Goal: Task Accomplishment & Management: Manage account settings

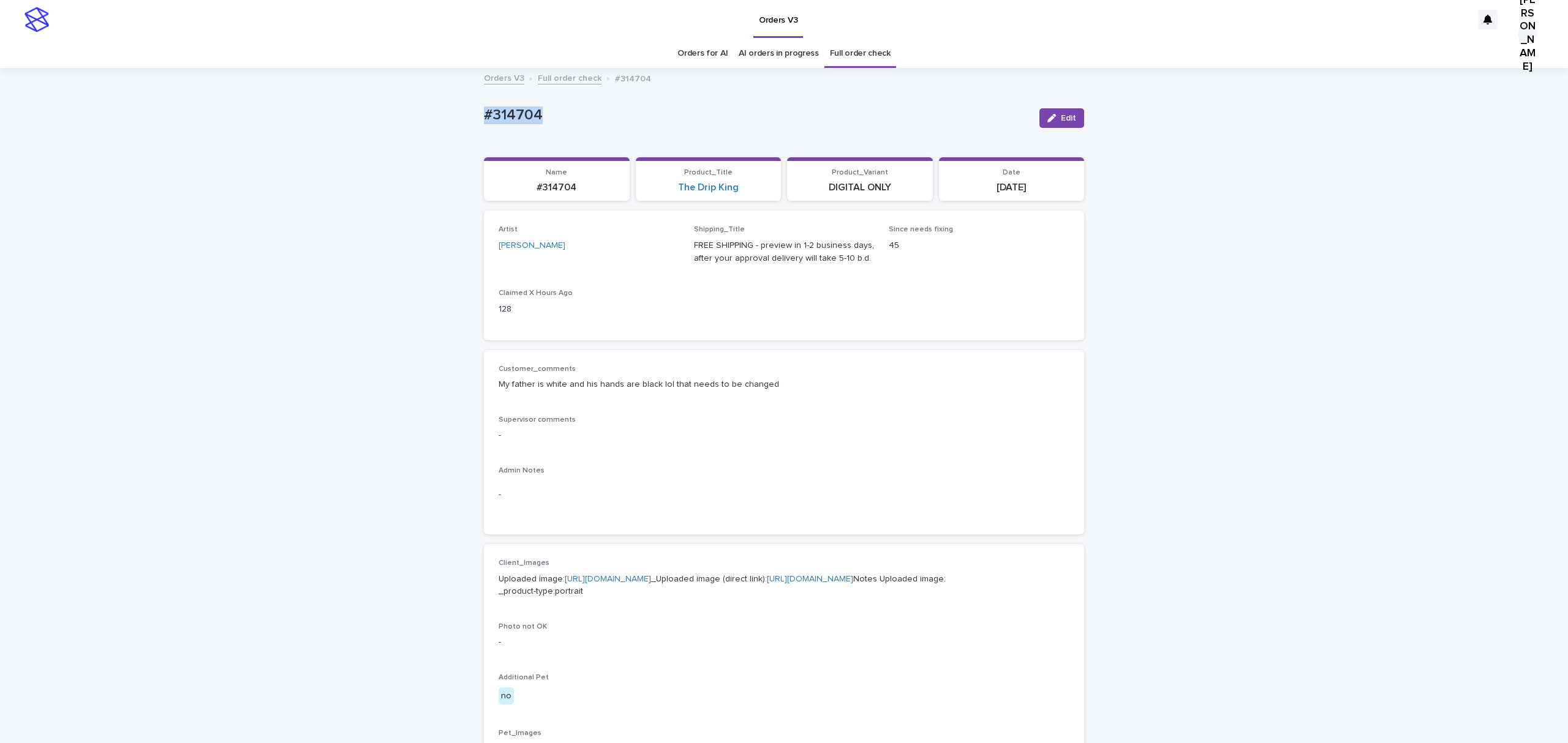
drag, startPoint x: 562, startPoint y: 123, endPoint x: 466, endPoint y: 123, distance: 96.0
click at [466, 123] on div "Loading... Saving… Loading... Saving… #314704 Edit #314704 Edit Sorry, there wa…" at bounding box center [784, 651] width 1568 height 1164
copy p "#314704"
click at [1061, 123] on span "Edit" at bounding box center [1068, 118] width 16 height 9
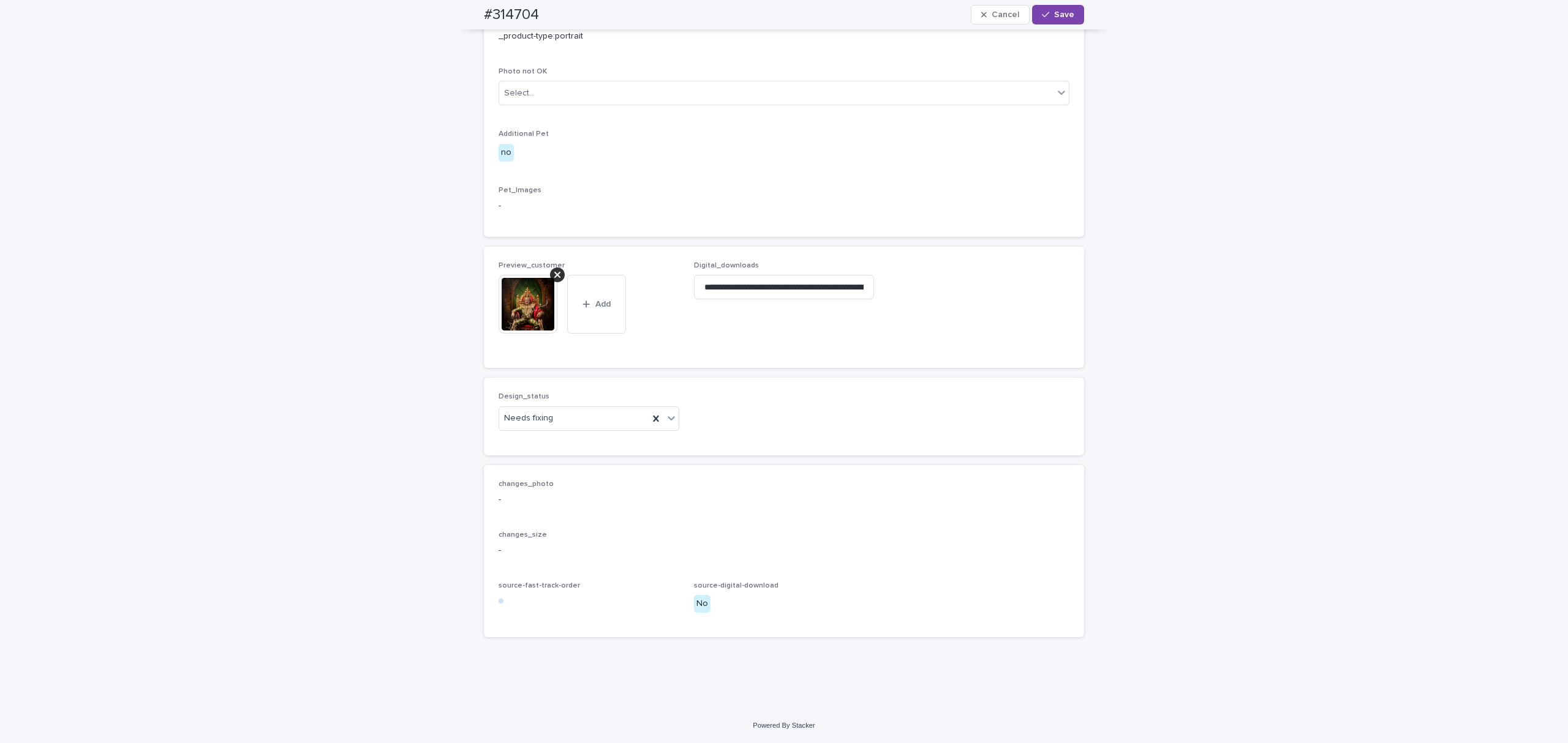
scroll to position [652, 0]
click at [555, 278] on icon at bounding box center [557, 275] width 6 height 6
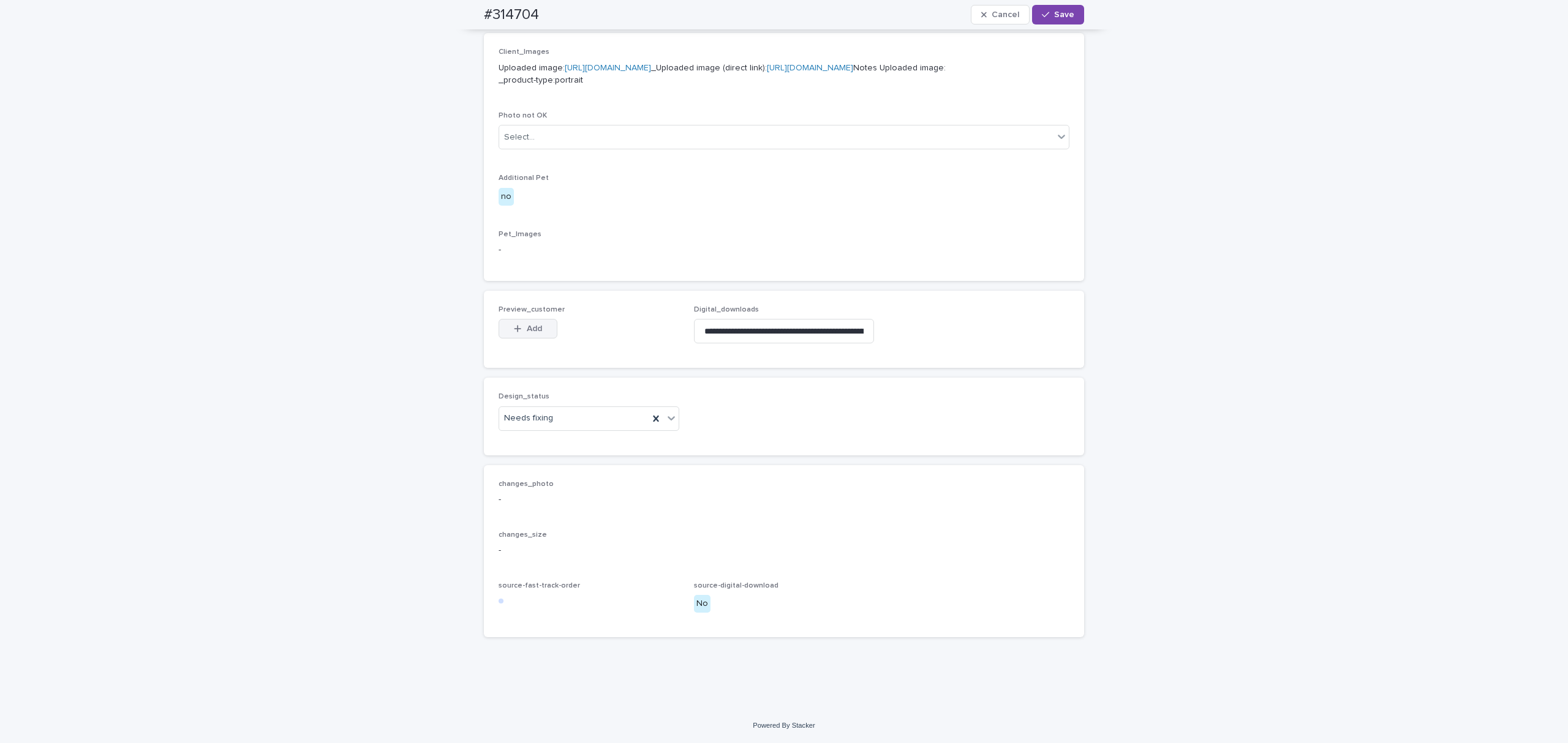
scroll to position [632, 0]
click at [527, 333] on span "Add" at bounding box center [534, 328] width 16 height 9
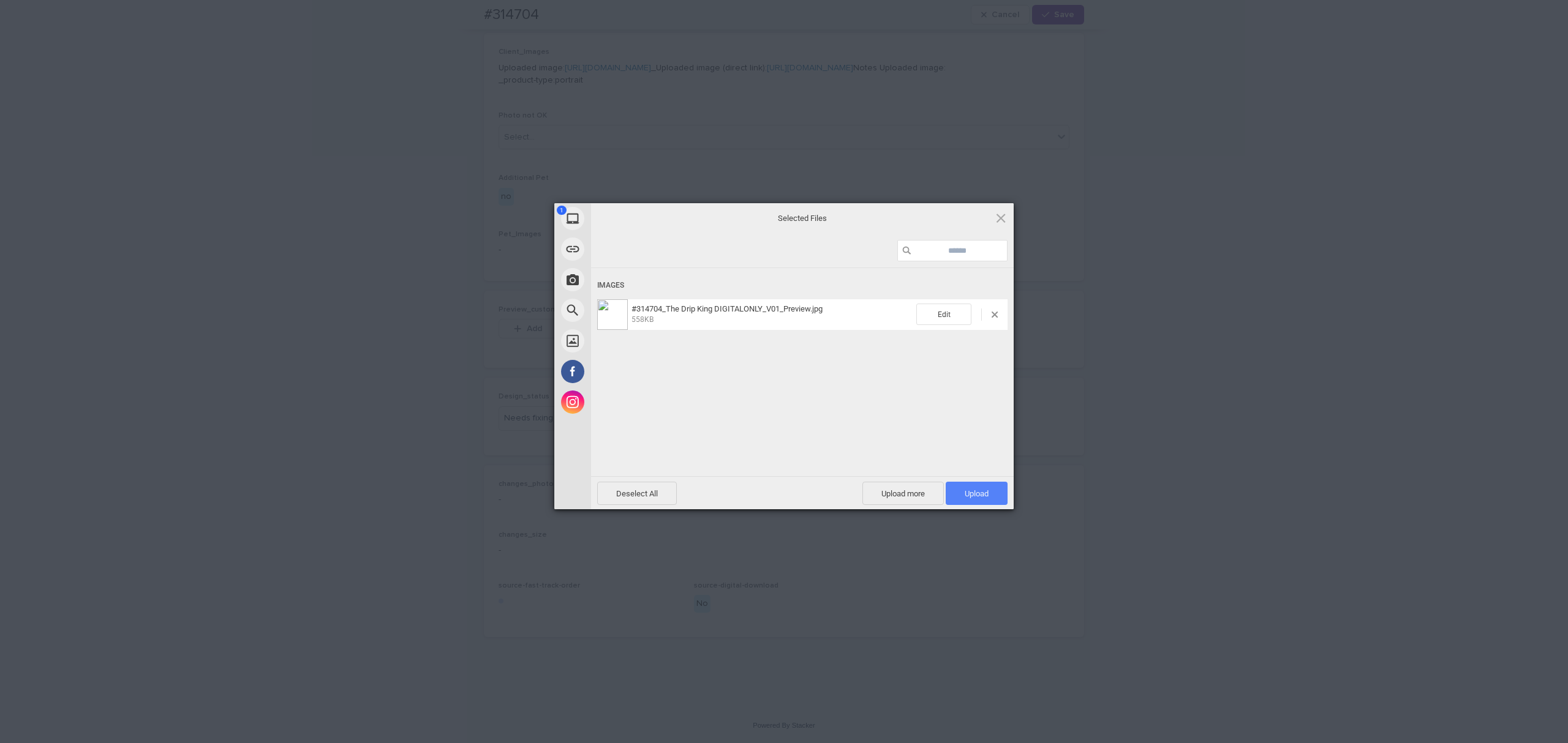
click at [990, 493] on span "Upload 1" at bounding box center [977, 493] width 62 height 23
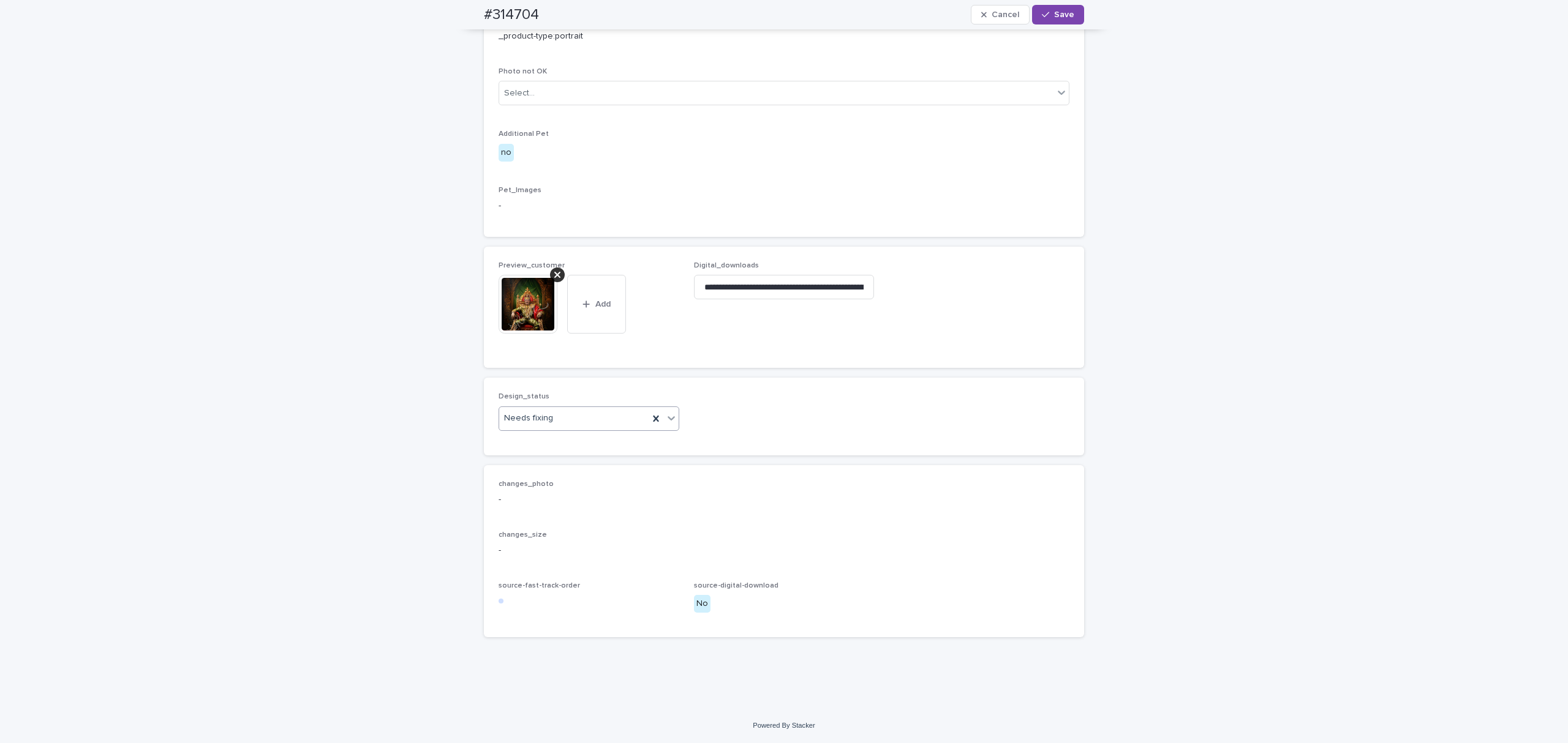
click at [610, 429] on div "Needs fixing" at bounding box center [573, 418] width 150 height 20
click at [546, 626] on div "Uploaded" at bounding box center [584, 630] width 175 height 22
click at [1055, 13] on span "Save" at bounding box center [1063, 15] width 20 height 9
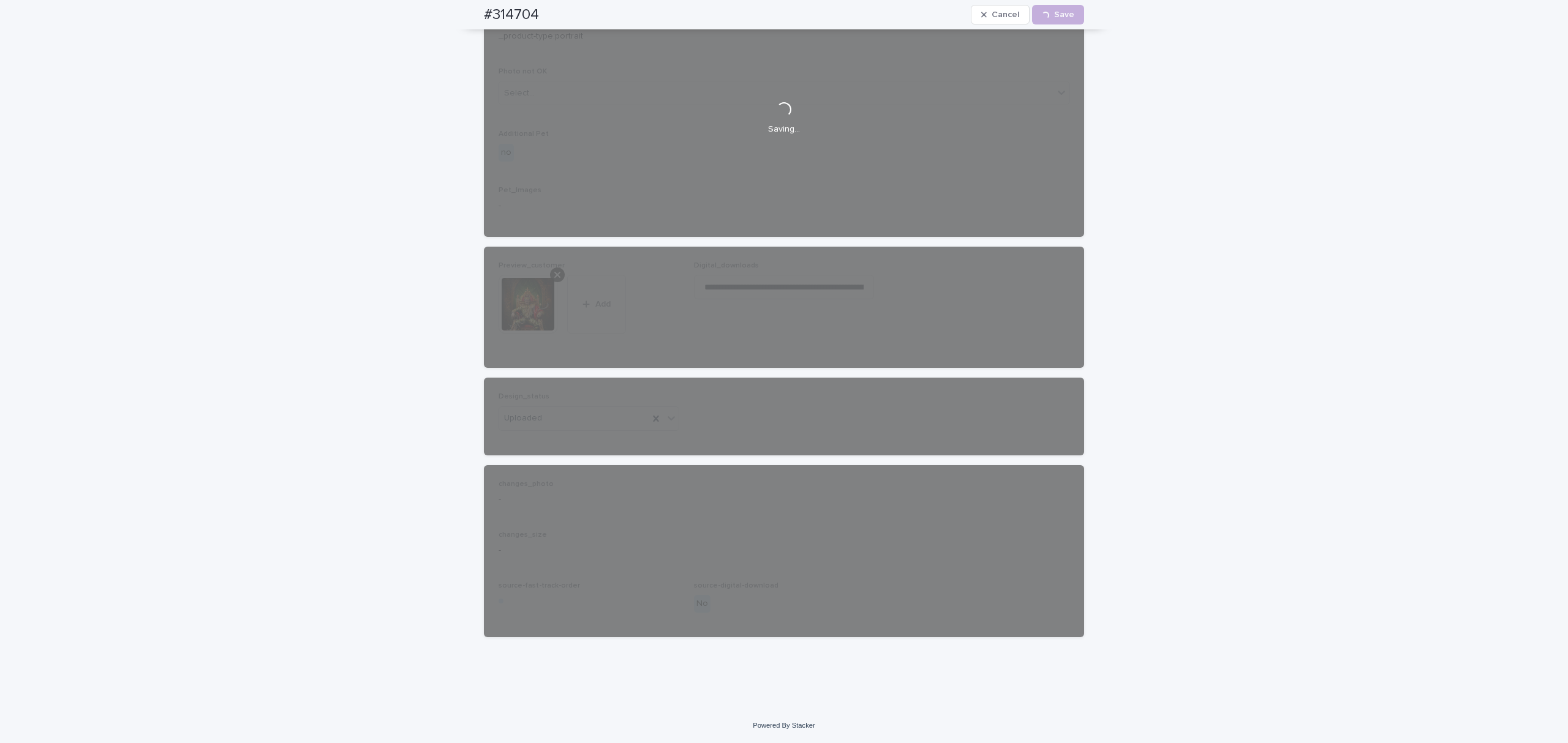
scroll to position [639, 0]
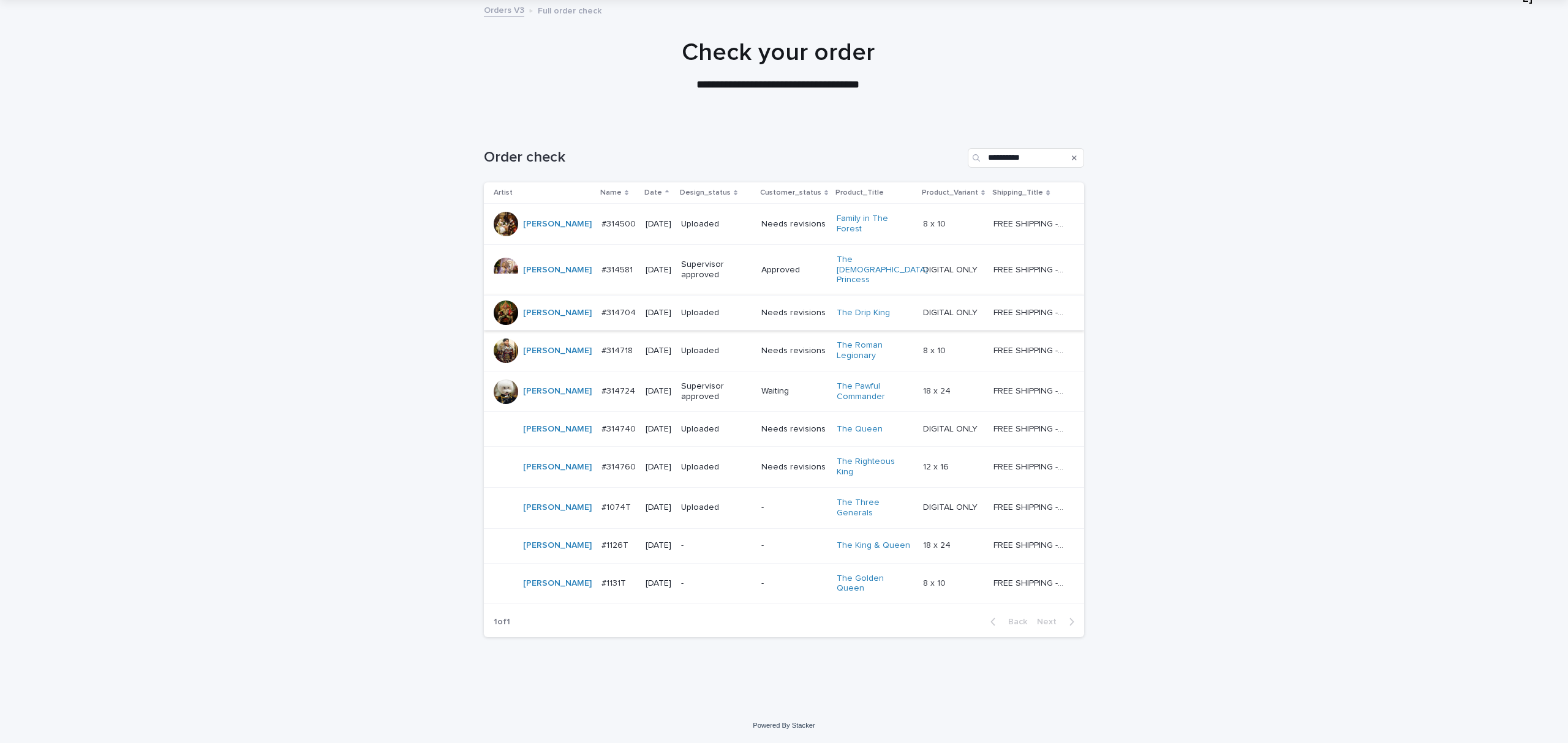
scroll to position [236, 0]
click at [602, 538] on p "#1126T" at bounding box center [616, 544] width 29 height 13
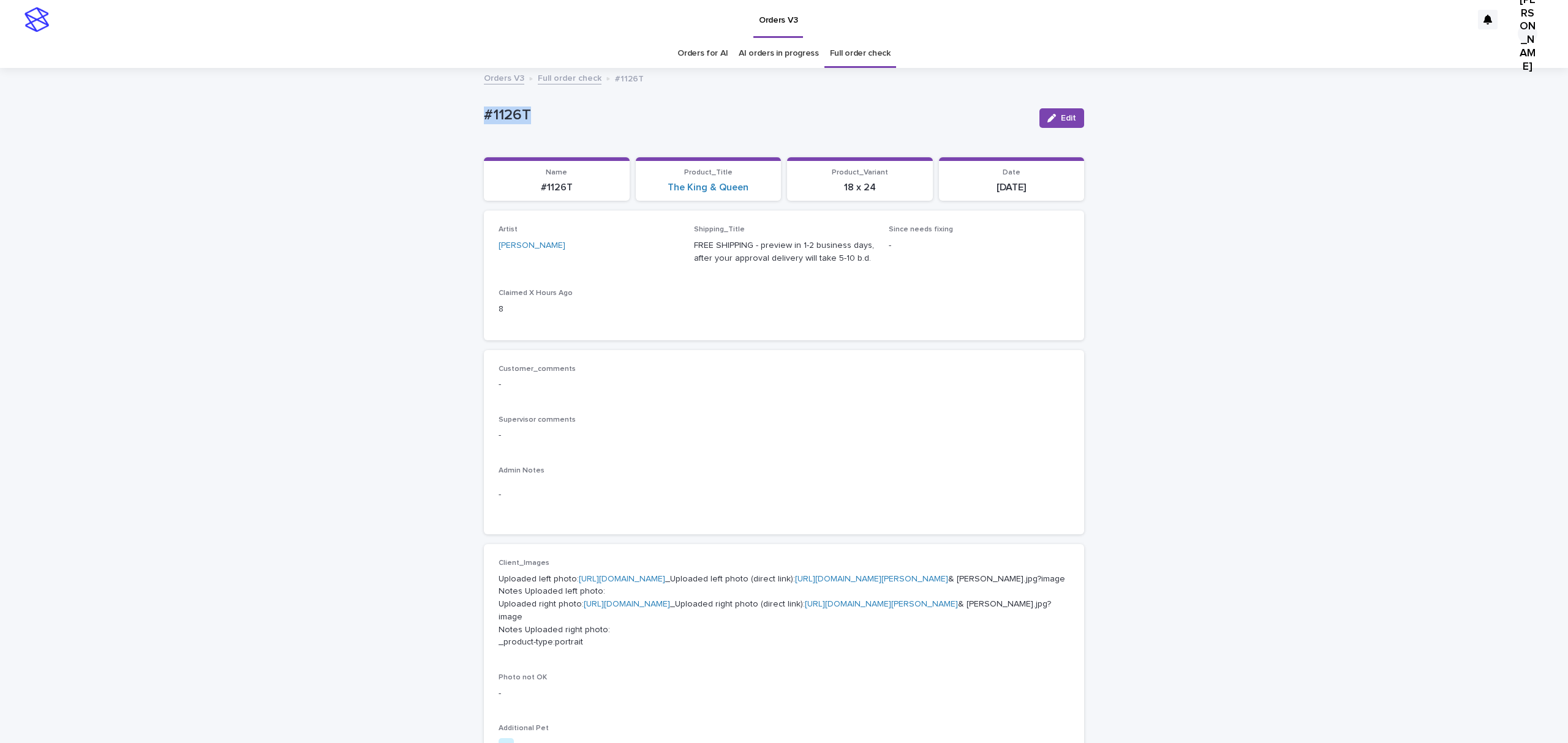
drag, startPoint x: 499, startPoint y: 111, endPoint x: 424, endPoint y: 111, distance: 75.0
click at [424, 111] on div "Loading... Saving… Loading... Saving… #1126T Edit #1126T Edit Sorry, there was …" at bounding box center [784, 652] width 1568 height 1166
copy p "#1126T"
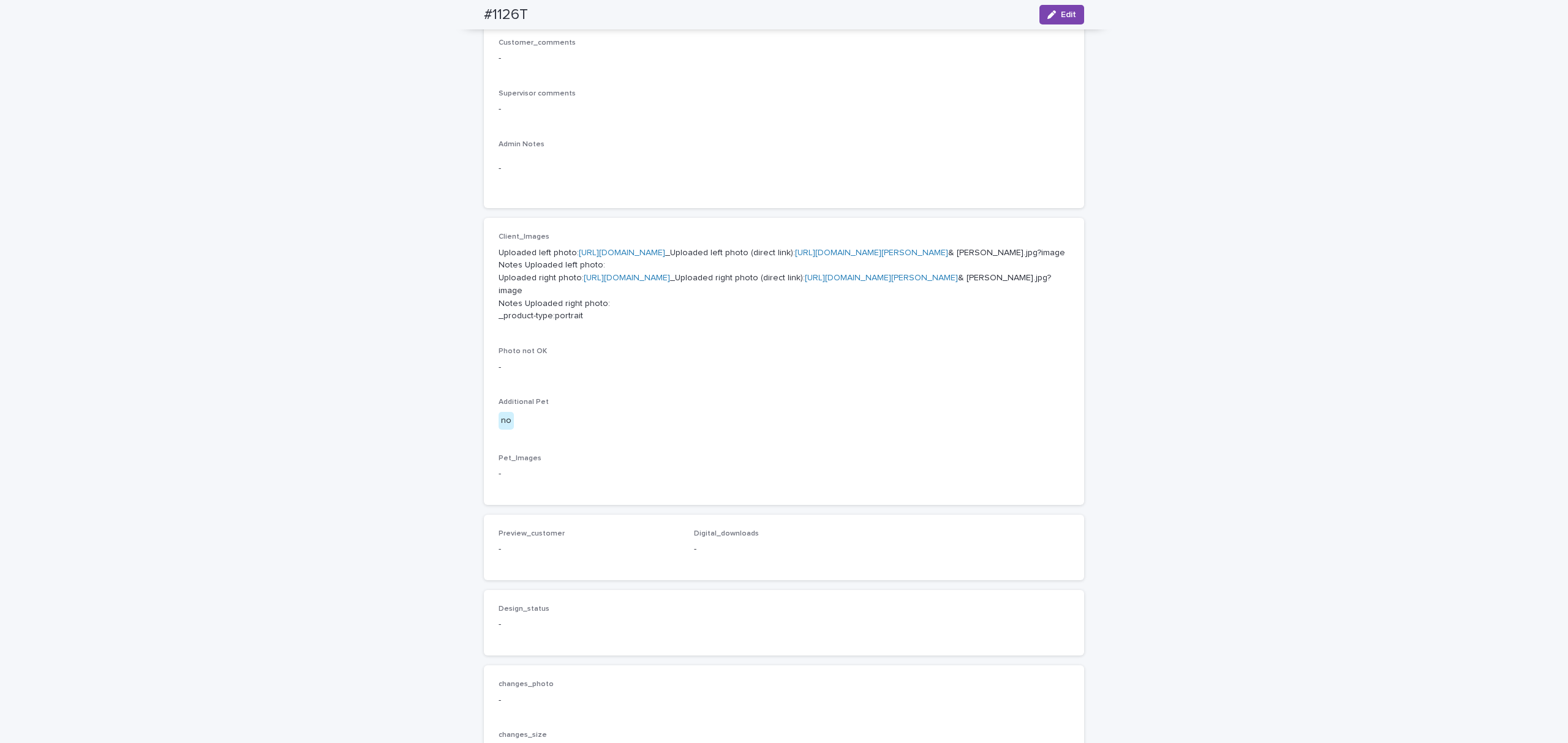
click at [795, 257] on link "[URL][DOMAIN_NAME][PERSON_NAME]" at bounding box center [871, 253] width 153 height 9
click at [805, 283] on link "[URL][DOMAIN_NAME][PERSON_NAME]" at bounding box center [881, 278] width 153 height 9
drag, startPoint x: 732, startPoint y: 458, endPoint x: 653, endPoint y: 446, distance: 79.9
click at [653, 323] on p "Uploaded left photo: [URL][DOMAIN_NAME] _Uploaded left photo (direct link): [UR…" at bounding box center [784, 285] width 570 height 77
